Goal: Information Seeking & Learning: Find specific fact

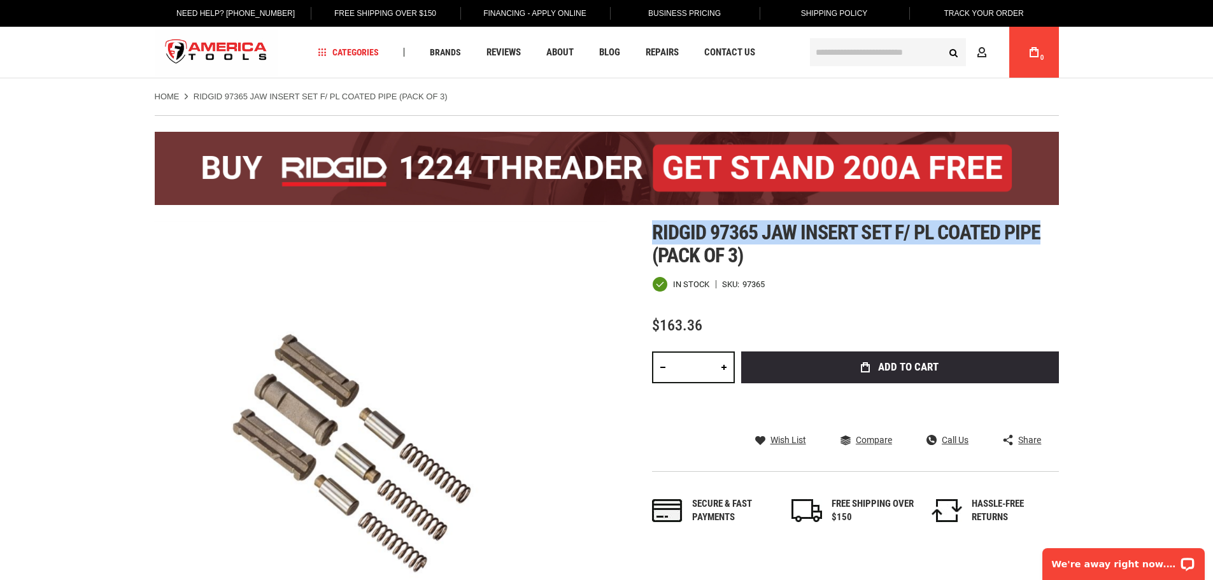
drag, startPoint x: 655, startPoint y: 227, endPoint x: 1049, endPoint y: 229, distance: 394.8
click at [1049, 229] on h1 "Ridgid 97365 jaw insert set f/ pl coated pipe (pack of 3)" at bounding box center [855, 244] width 407 height 46
copy span "Ridgid 97365 jaw insert set f/ pl coated pipe"
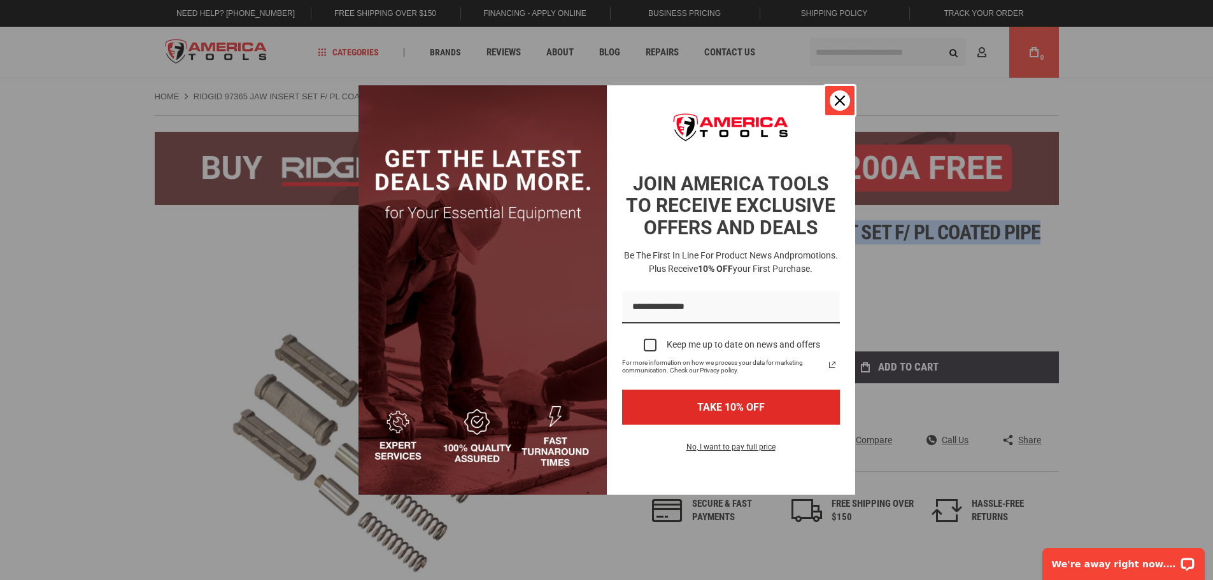
click at [846, 103] on div "Close" at bounding box center [840, 100] width 20 height 20
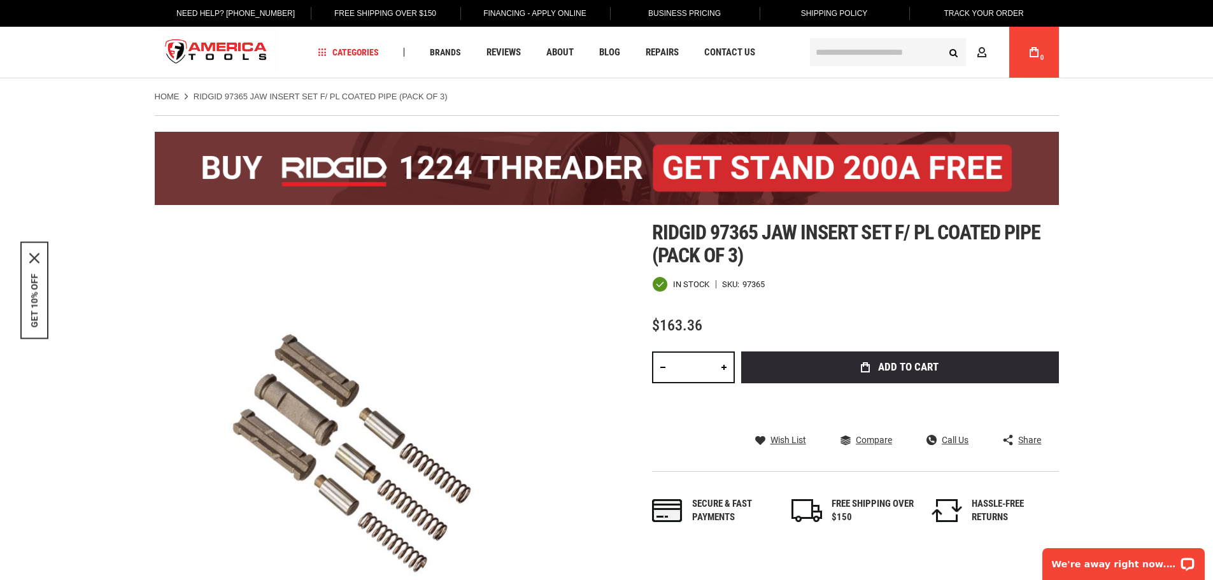
click at [520, 96] on ul "Home RIDGID 97365 JAW INSERT SET F/ PL COATED PIPE (PACK OF 3)" at bounding box center [607, 96] width 904 height 11
click at [849, 46] on input "text" at bounding box center [888, 52] width 156 height 28
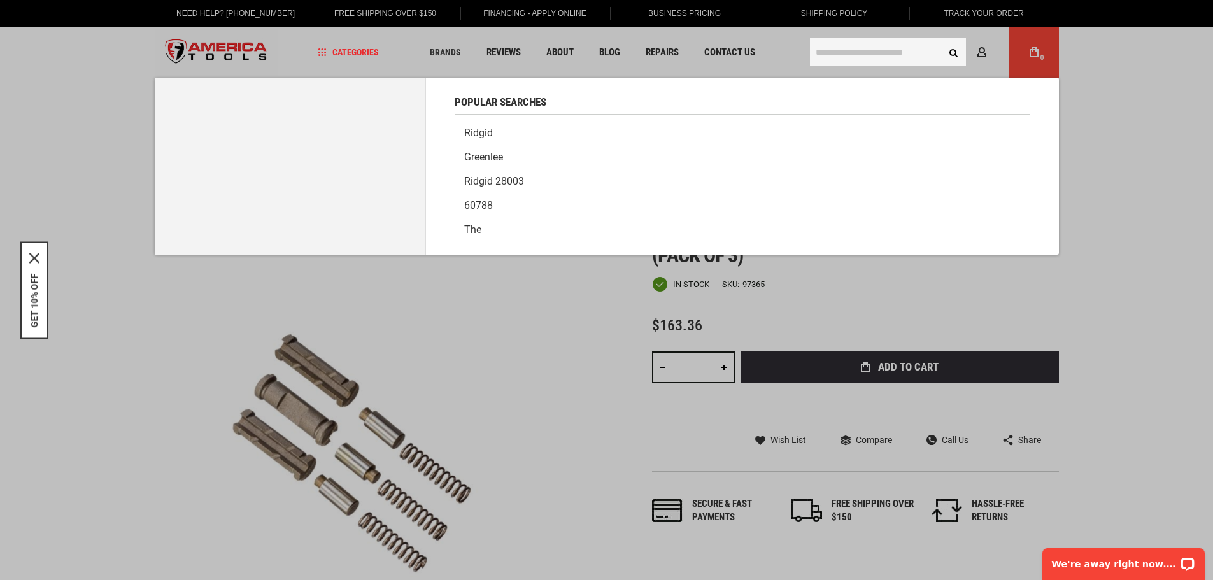
click at [471, 138] on link "Ridgid" at bounding box center [743, 133] width 576 height 24
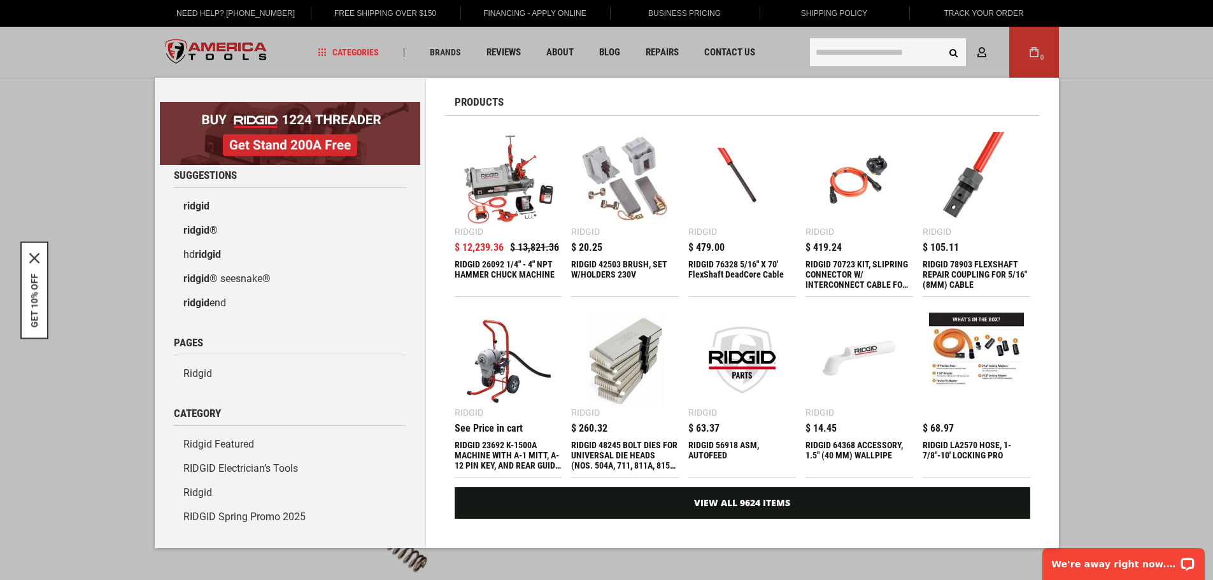
click at [614, 444] on div "RIDGID 48245 BOLT DIES FOR UNIVERSAL DIE HEADS (NOS. 504A, 711, 811A, 815A, 816…" at bounding box center [625, 455] width 108 height 31
